Goal: Go to known website: Go to known website

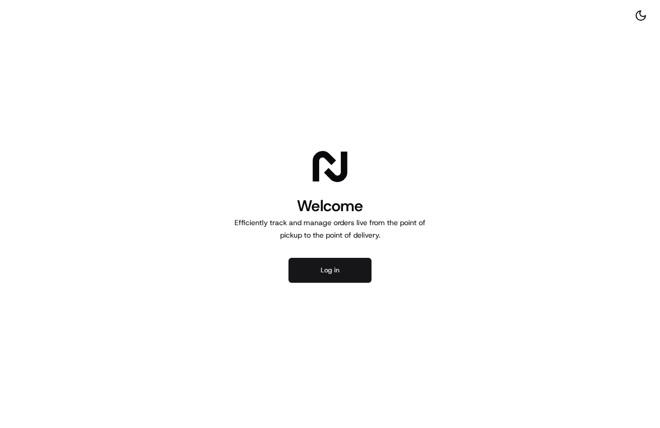
click at [318, 263] on button "Log in" at bounding box center [330, 270] width 83 height 25
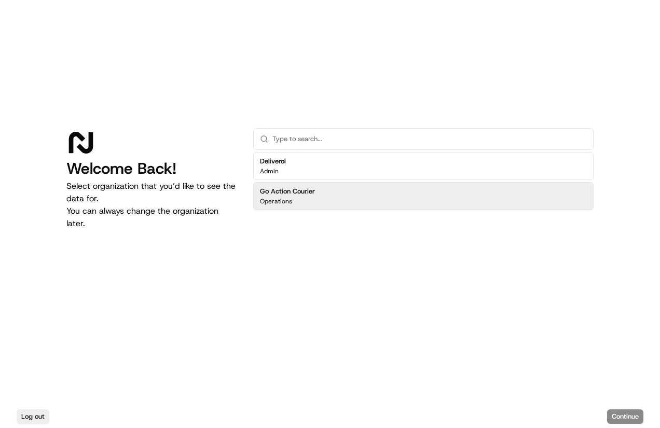
click at [297, 187] on h2 "Go Action Courier" at bounding box center [287, 191] width 55 height 9
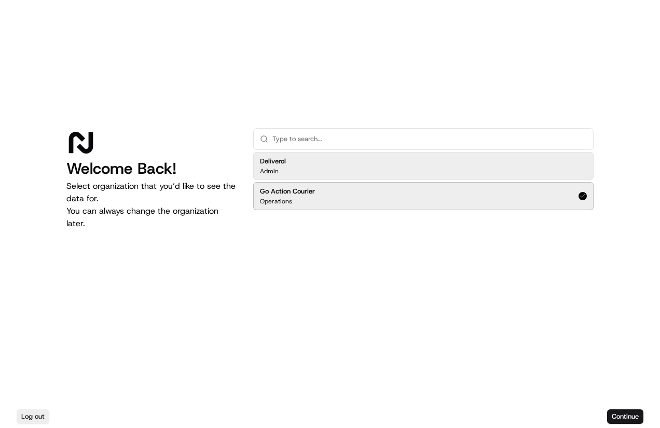
click at [302, 169] on div "Deliverol Admin" at bounding box center [423, 166] width 341 height 28
click at [621, 414] on button "Continue" at bounding box center [625, 417] width 36 height 15
